Goal: Task Accomplishment & Management: Use online tool/utility

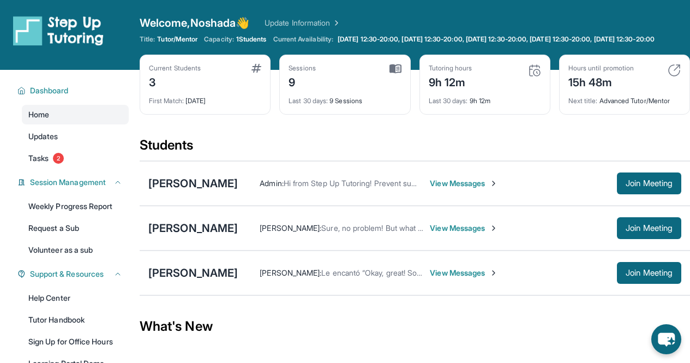
scroll to position [164, 0]
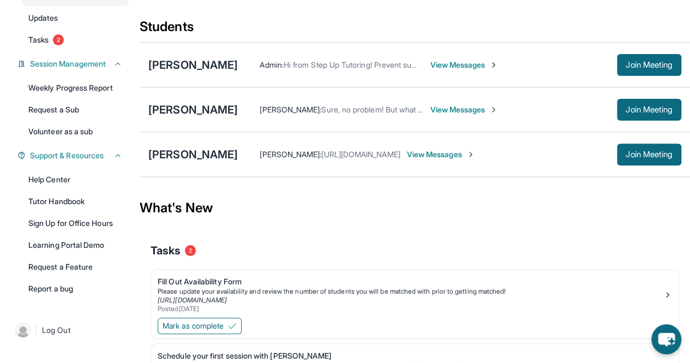
scroll to position [120, 0]
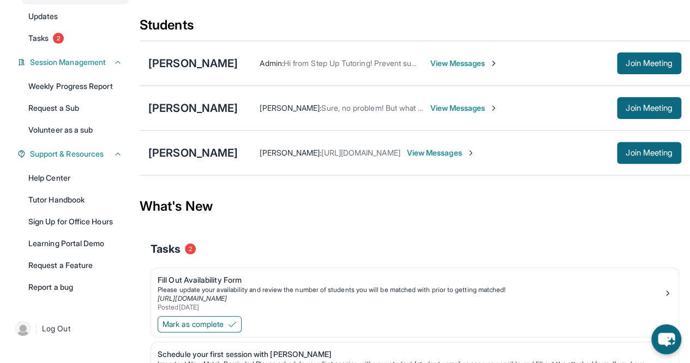
click at [653, 156] on span "Join Meeting" at bounding box center [648, 152] width 47 height 7
click at [655, 156] on span "Join Meeting" at bounding box center [648, 152] width 47 height 7
click at [641, 156] on span "Join Meeting" at bounding box center [648, 152] width 47 height 7
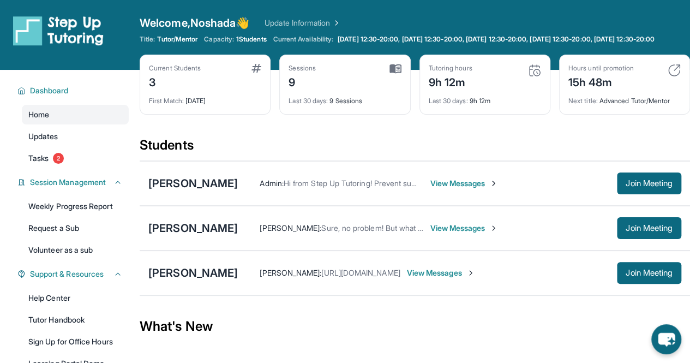
click at [626, 276] on span "Join Meeting" at bounding box center [648, 272] width 47 height 7
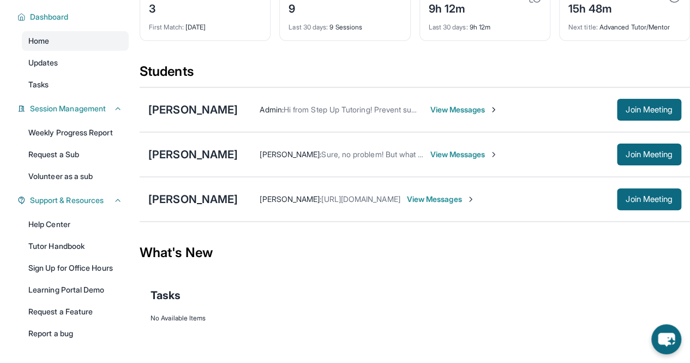
scroll to position [74, 0]
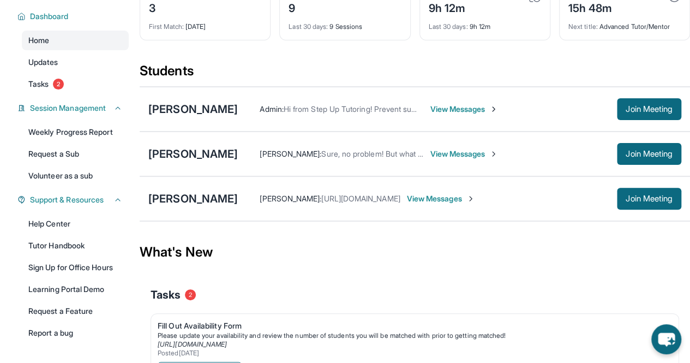
click at [633, 202] on span "Join Meeting" at bounding box center [648, 198] width 47 height 7
click at [178, 206] on div "[PERSON_NAME]" at bounding box center [192, 198] width 89 height 15
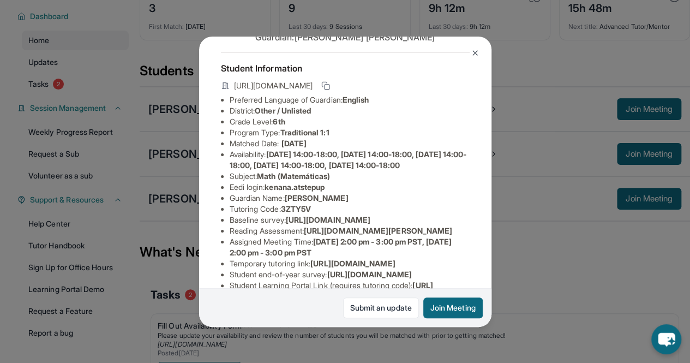
scroll to position [45, 0]
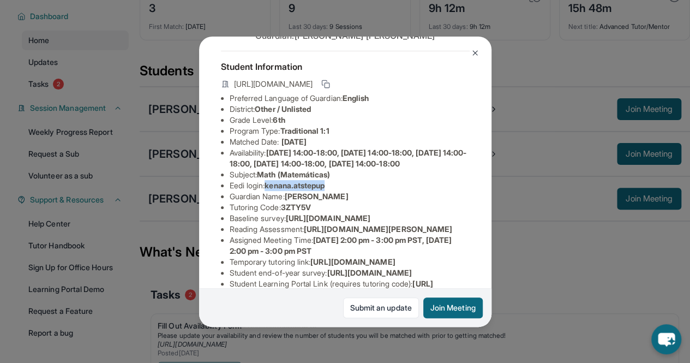
copy span "kenana.atstepup"
drag, startPoint x: 268, startPoint y: 206, endPoint x: 362, endPoint y: 208, distance: 93.8
click at [362, 191] on li "Eedi login : kenana.atstepup" at bounding box center [350, 185] width 240 height 11
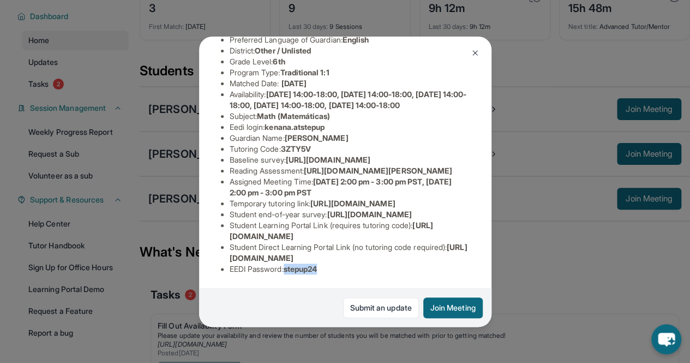
copy span "stepup24"
drag, startPoint x: 288, startPoint y: 258, endPoint x: 332, endPoint y: 260, distance: 43.6
click at [332, 263] on li "EEDI Password : stepup24" at bounding box center [350, 268] width 240 height 11
click at [520, 64] on div "Kayden Louis Guardian: Alethia Hinds Student Information https://student-portal…" at bounding box center [345, 181] width 690 height 363
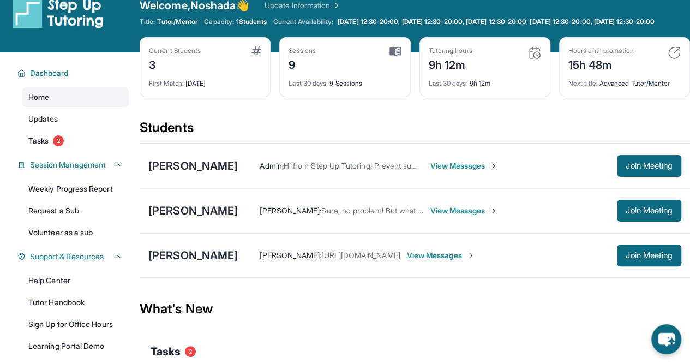
scroll to position [0, 0]
